Goal: Ask a question

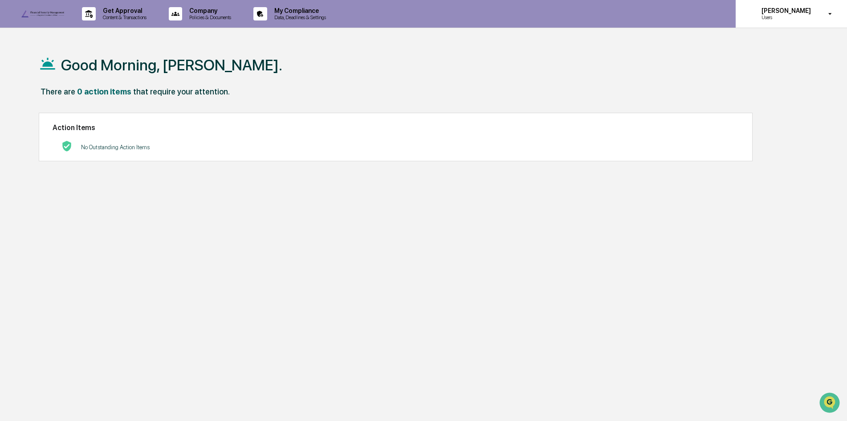
click at [826, 12] on icon at bounding box center [830, 14] width 16 height 8
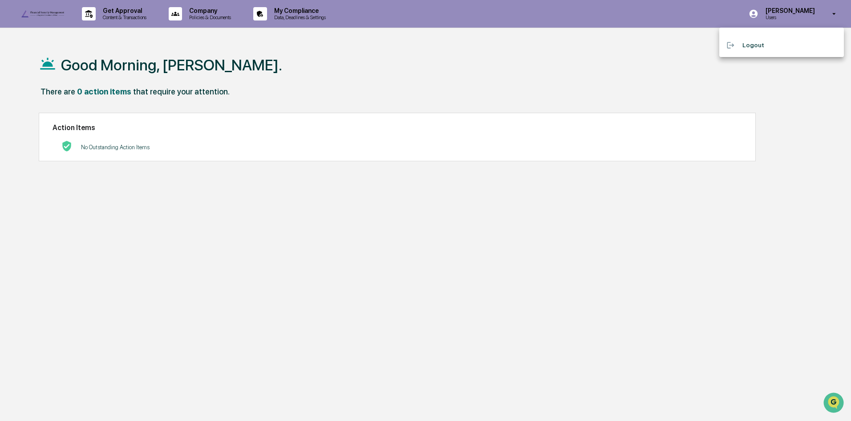
click at [421, 77] on div at bounding box center [425, 210] width 851 height 421
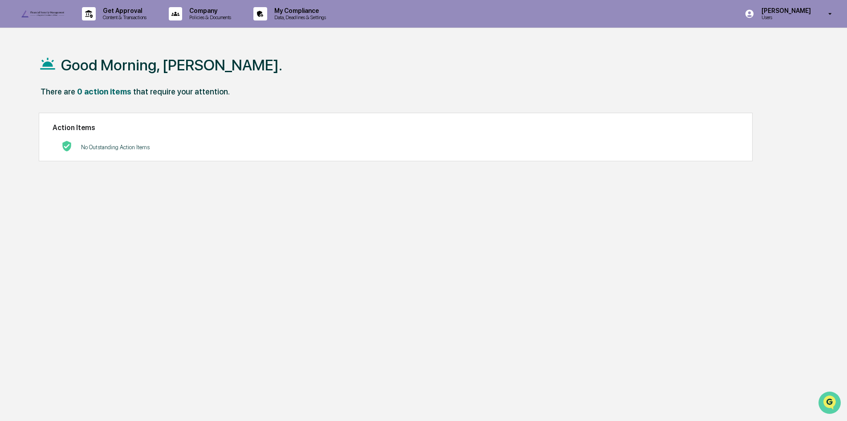
click at [829, 406] on icon "Open customer support" at bounding box center [829, 413] width 22 height 22
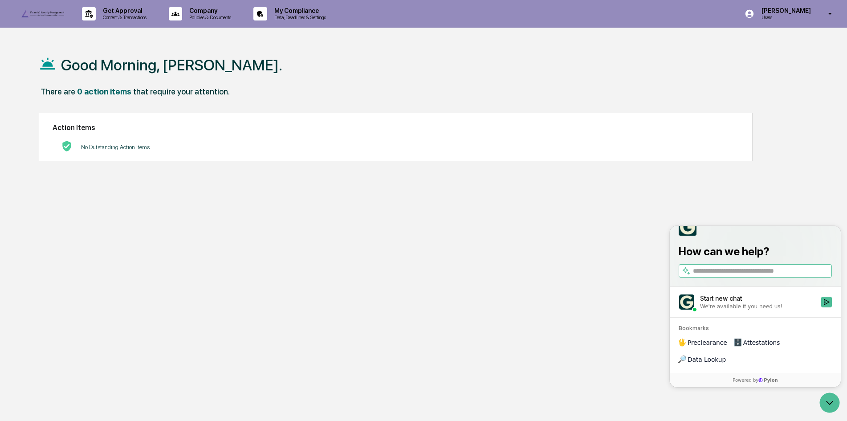
click at [733, 303] on div "Start new chat" at bounding box center [758, 298] width 116 height 9
click at [821, 307] on button "Start new chat We're available if you need us!" at bounding box center [826, 301] width 11 height 11
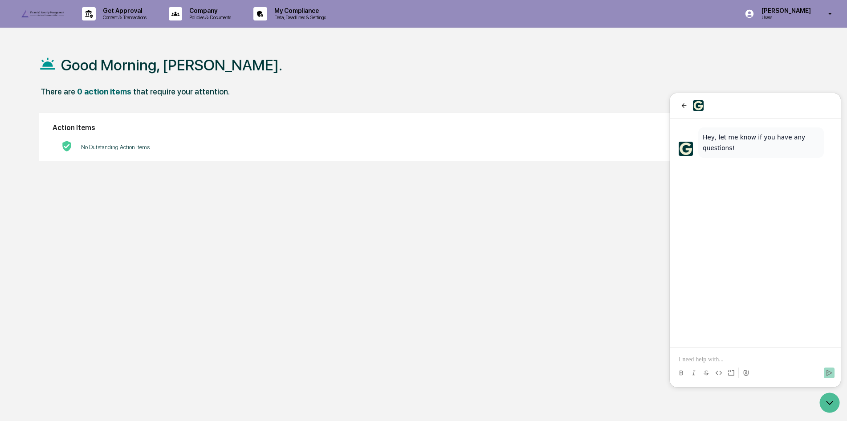
click at [698, 360] on p at bounding box center [754, 359] width 153 height 9
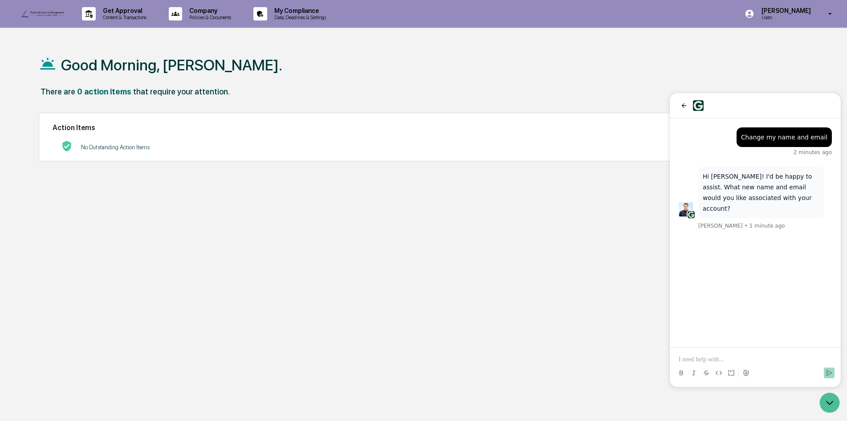
click at [702, 356] on p at bounding box center [754, 359] width 153 height 9
click at [830, 373] on icon "Send" at bounding box center [829, 372] width 6 height 6
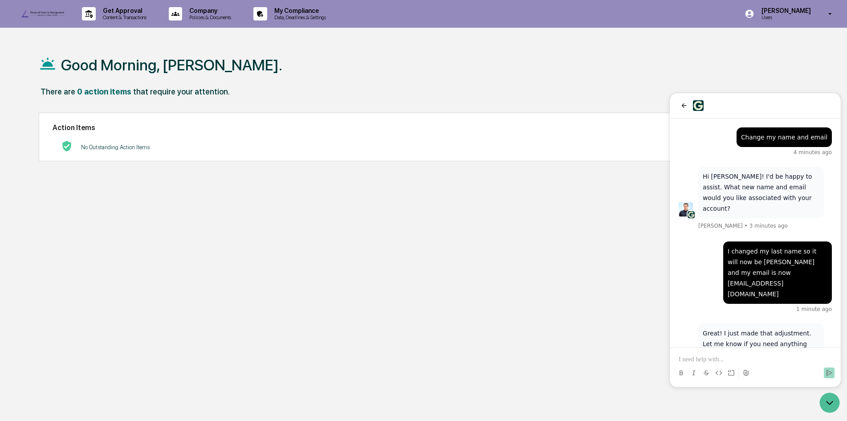
click at [755, 360] on p at bounding box center [754, 359] width 153 height 9
click at [777, 361] on p "**********" at bounding box center [754, 359] width 153 height 9
click at [826, 372] on icon "Send" at bounding box center [828, 372] width 7 height 7
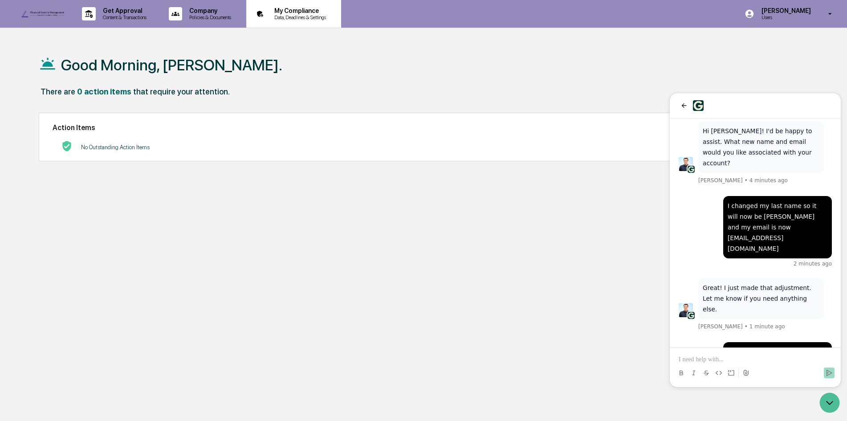
scroll to position [131, 0]
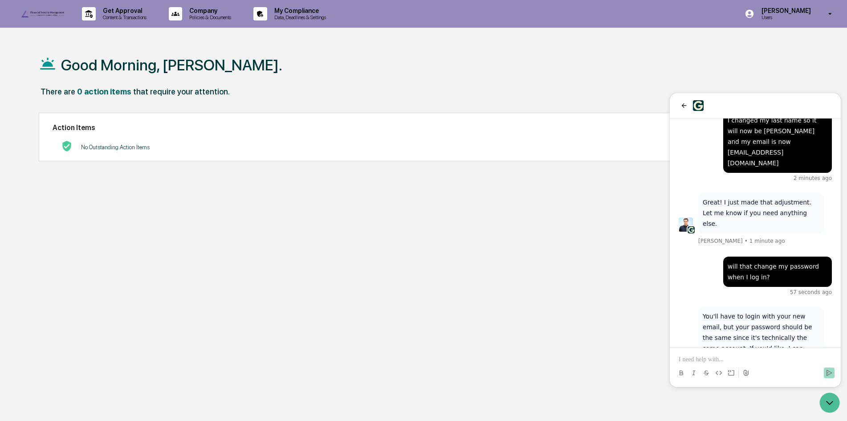
click at [720, 359] on p at bounding box center [754, 359] width 153 height 9
click at [830, 371] on icon "Send" at bounding box center [828, 372] width 7 height 7
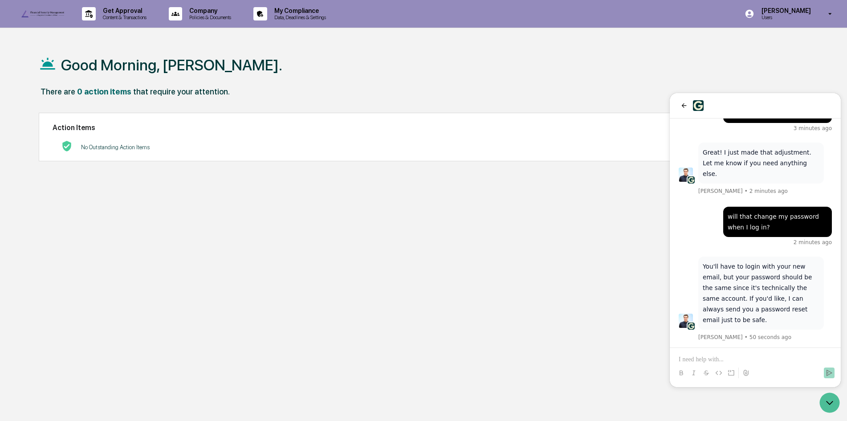
scroll to position [266, 0]
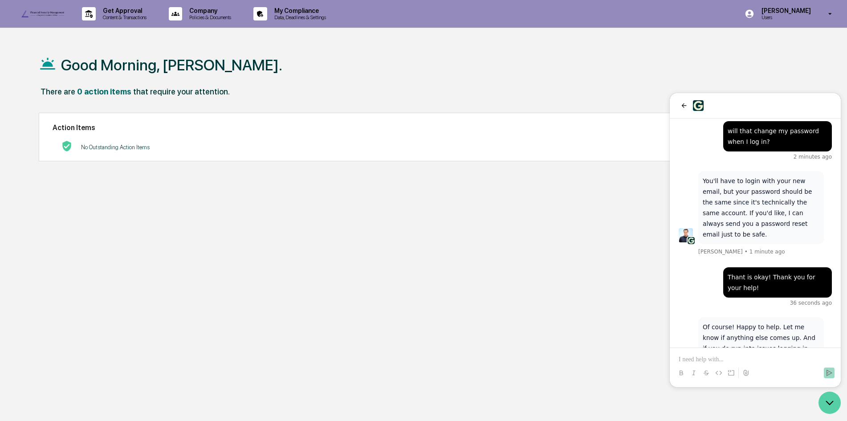
click at [827, 401] on icon "Open customer support" at bounding box center [829, 402] width 22 height 22
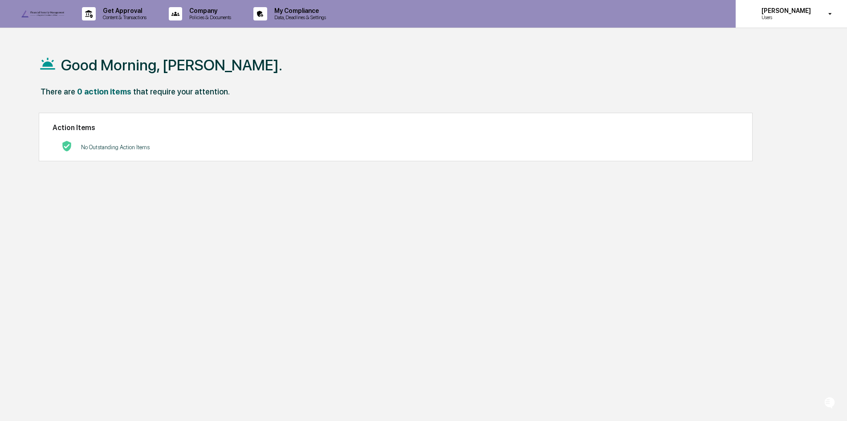
click at [824, 17] on icon at bounding box center [830, 14] width 16 height 8
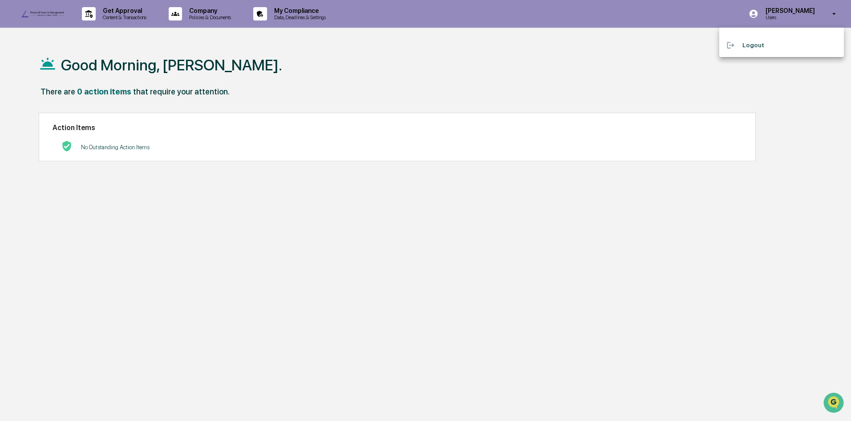
click at [579, 63] on div at bounding box center [425, 210] width 851 height 421
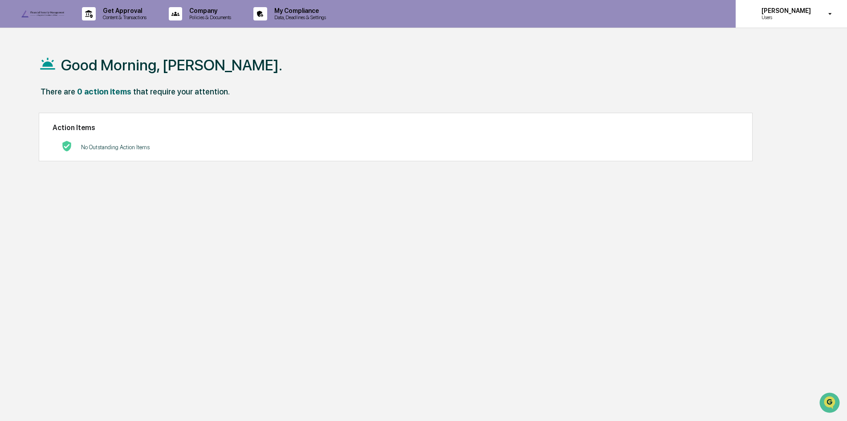
click at [798, 8] on p "[PERSON_NAME]" at bounding box center [784, 10] width 61 height 7
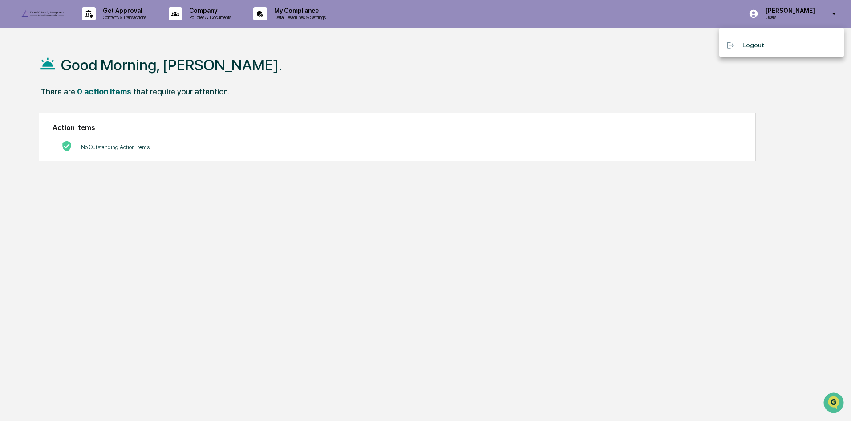
click at [755, 46] on li "Logout" at bounding box center [781, 45] width 125 height 16
